Goal: Task Accomplishment & Management: Manage account settings

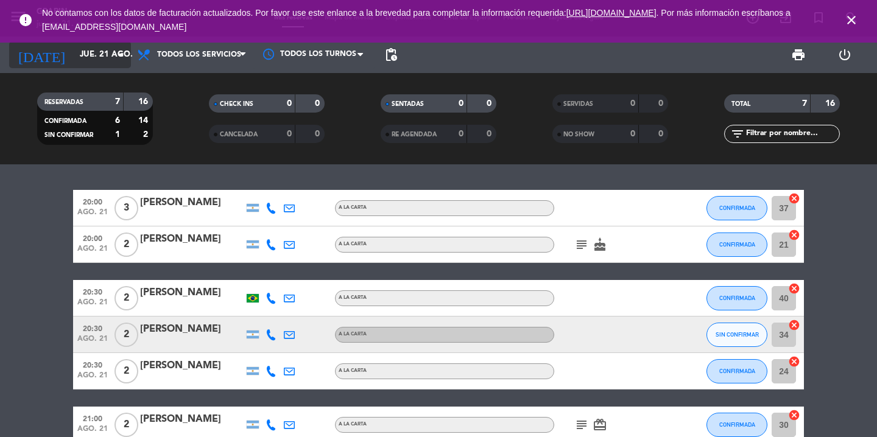
click at [117, 58] on icon "arrow_drop_down" at bounding box center [120, 54] width 15 height 15
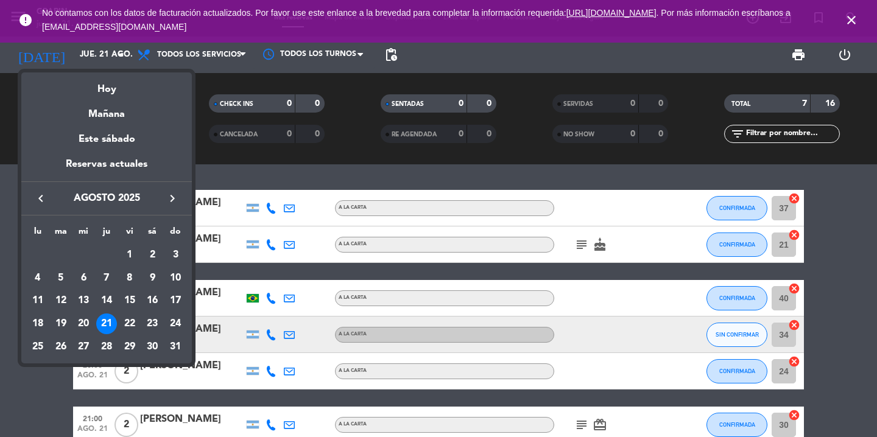
click at [632, 310] on div at bounding box center [438, 218] width 877 height 437
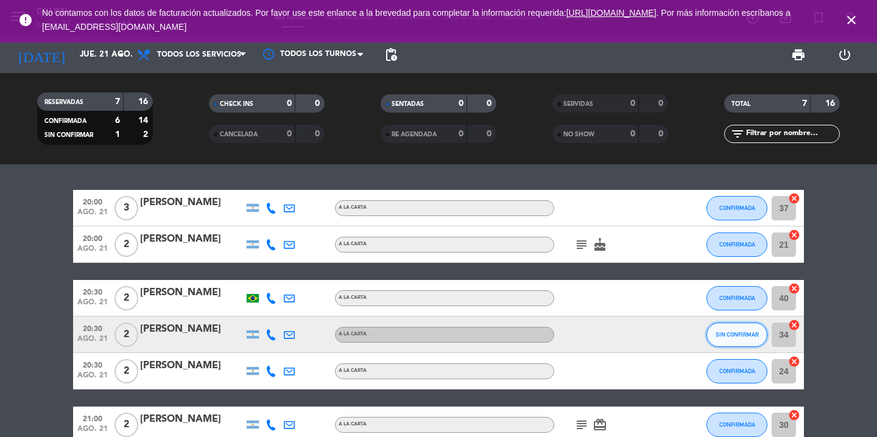
click at [727, 331] on span "SIN CONFIRMAR" at bounding box center [736, 334] width 43 height 7
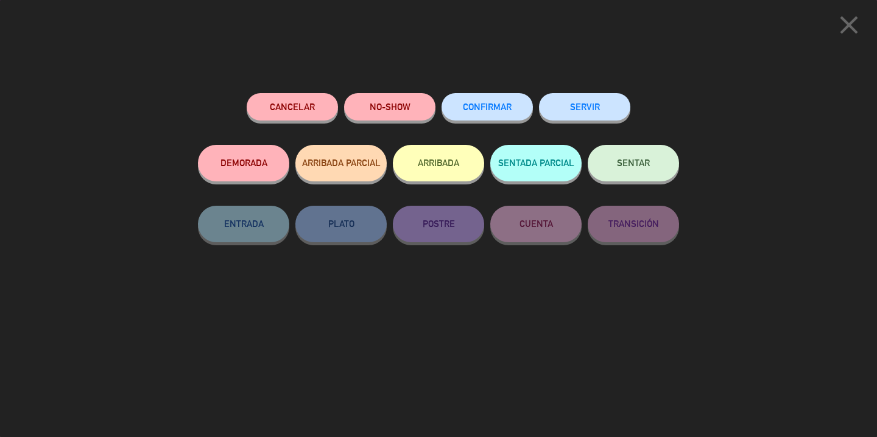
click at [474, 100] on button "CONFIRMAR" at bounding box center [486, 106] width 91 height 27
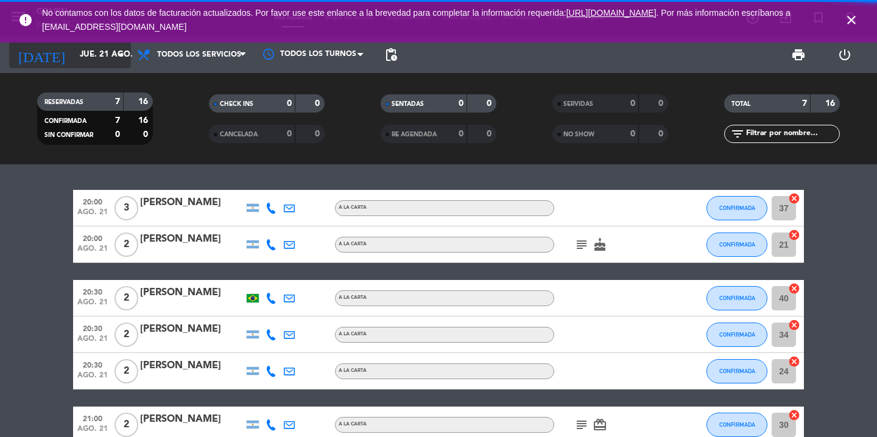
click at [106, 54] on input "jue. 21 ago." at bounding box center [127, 55] width 107 height 22
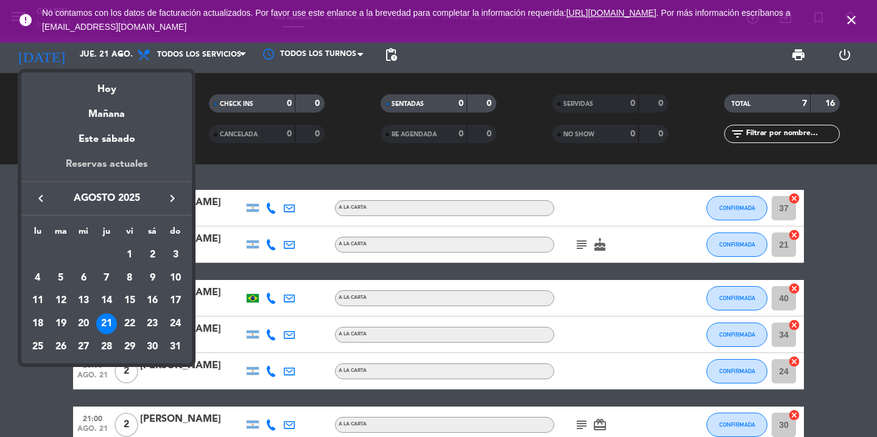
click at [123, 170] on div "Reservas actuales" at bounding box center [106, 168] width 170 height 25
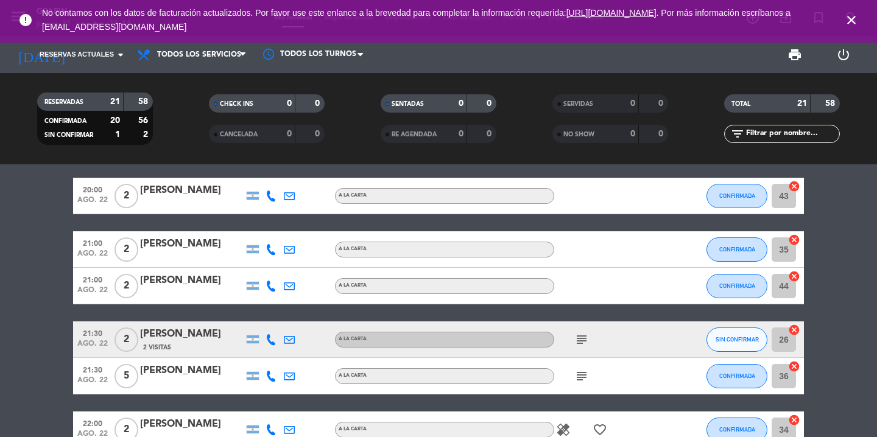
scroll to position [388, 0]
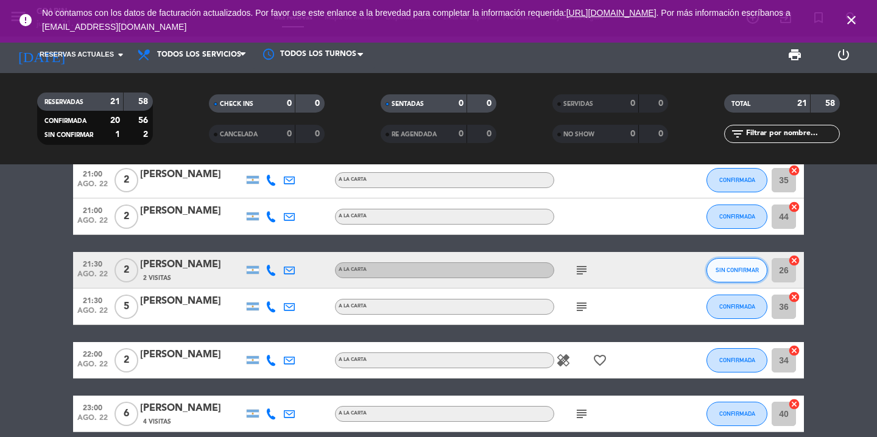
click at [740, 267] on span "SIN CONFIRMAR" at bounding box center [736, 270] width 43 height 7
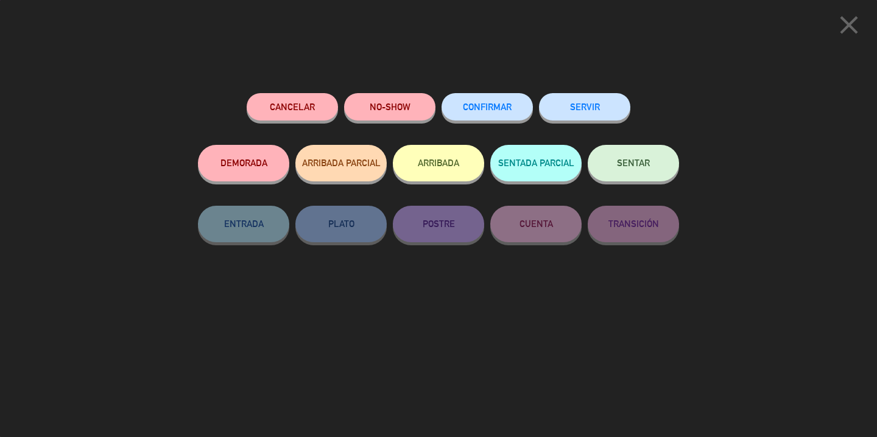
click at [511, 116] on button "CONFIRMAR" at bounding box center [486, 106] width 91 height 27
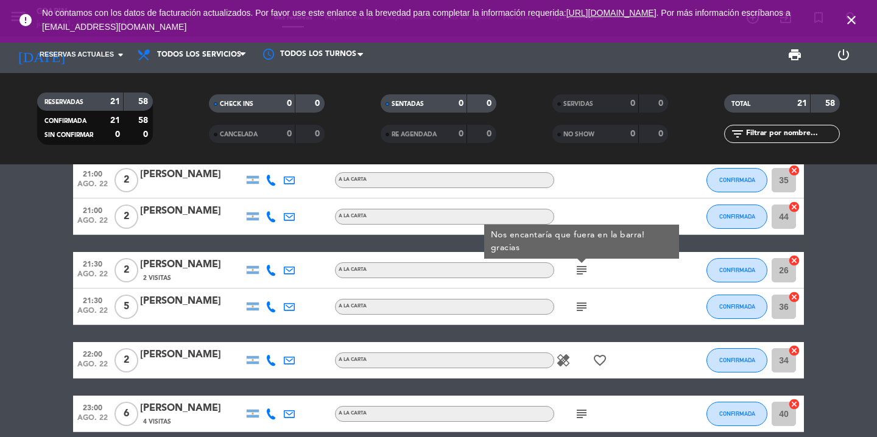
click at [640, 280] on div "subject Nos encantaría que fuera en la barra! gracias" at bounding box center [609, 270] width 110 height 36
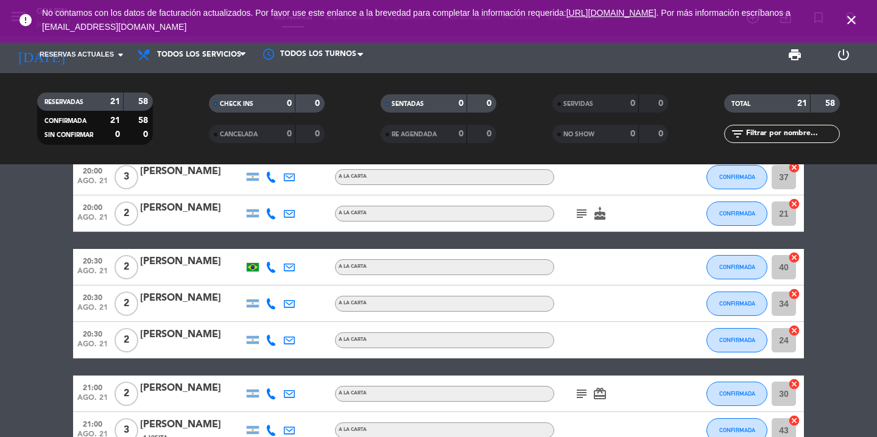
scroll to position [0, 0]
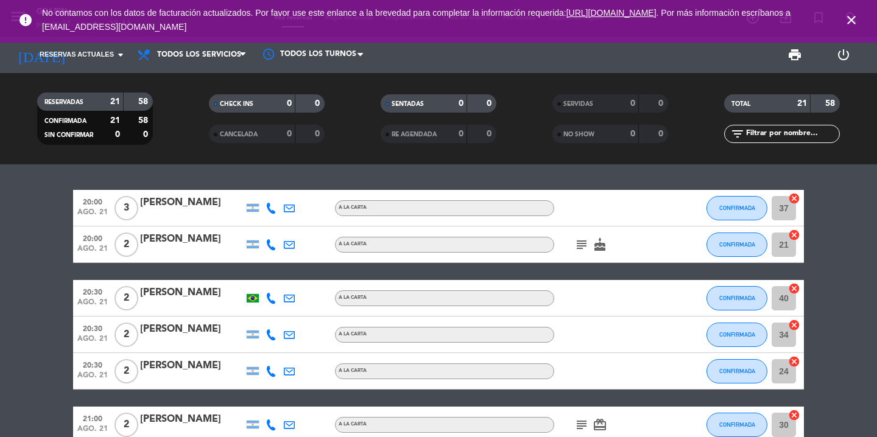
click at [581, 178] on div "20:00 [DATE] 3 [PERSON_NAME] A LA CARTA CONFIRMADA 37 cancel 20:00 [DATE] 2 [PE…" at bounding box center [438, 300] width 877 height 273
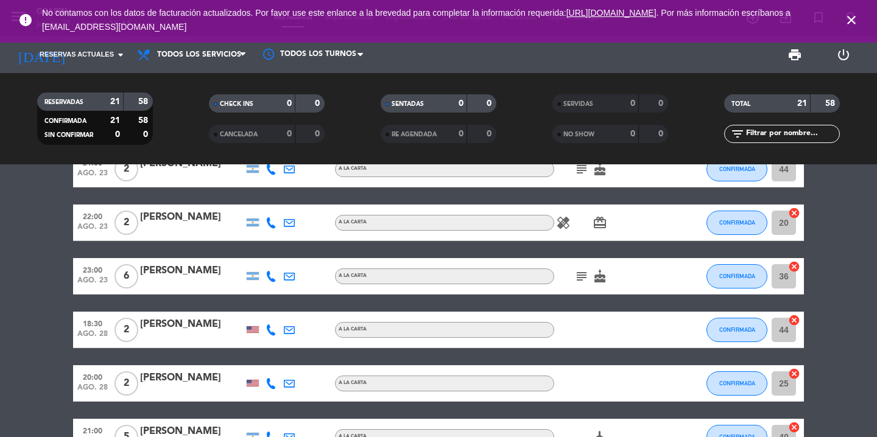
scroll to position [819, 0]
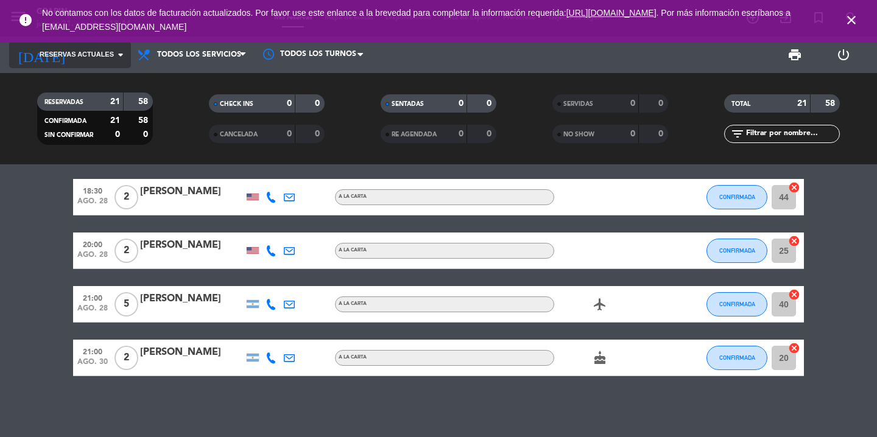
click at [94, 52] on span "Reservas actuales" at bounding box center [77, 54] width 74 height 11
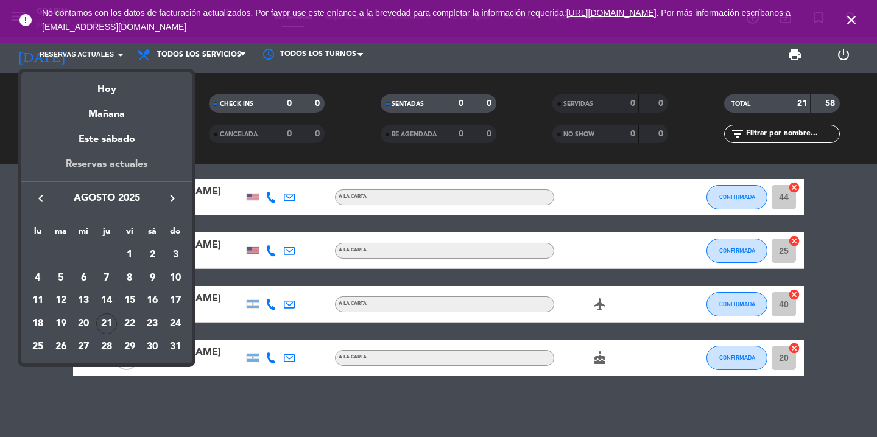
click at [122, 164] on div "Reservas actuales" at bounding box center [106, 168] width 170 height 25
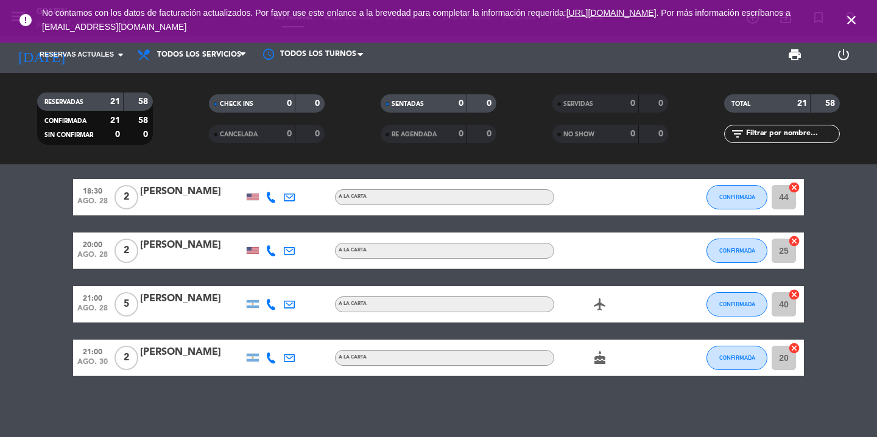
click at [848, 19] on icon "close" at bounding box center [851, 20] width 15 height 15
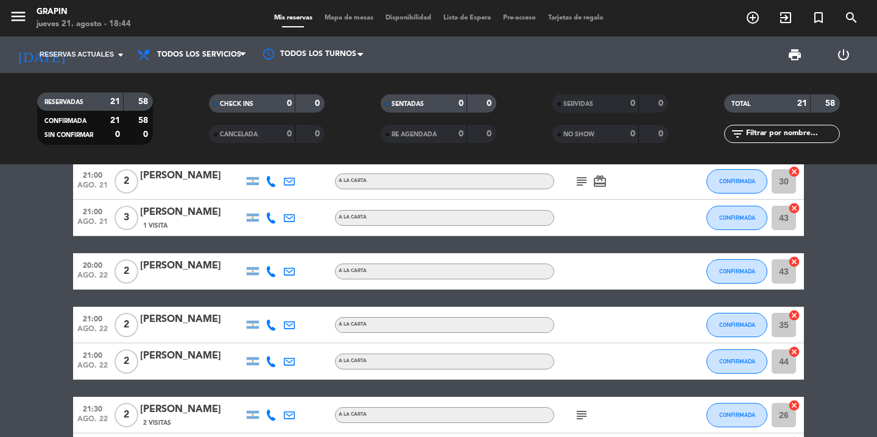
scroll to position [0, 0]
